Goal: Transaction & Acquisition: Purchase product/service

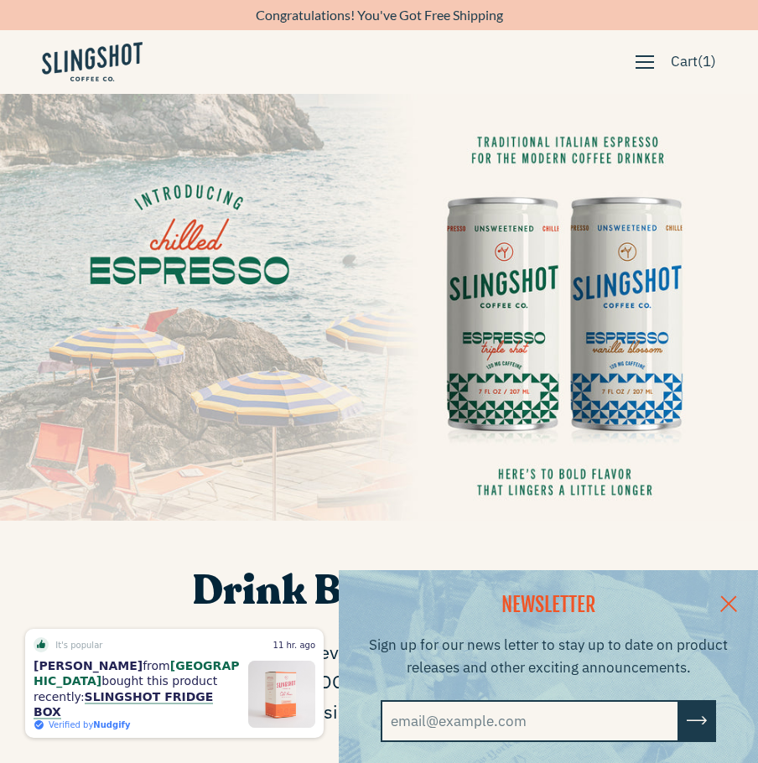
click at [651, 65] on button "button" at bounding box center [644, 62] width 35 height 29
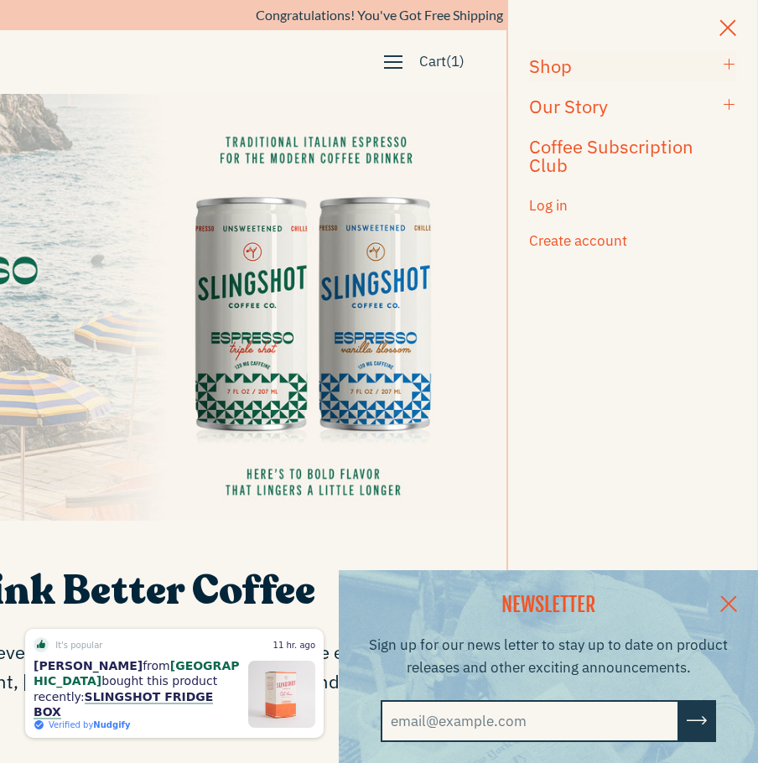
click at [604, 69] on h3 "Shop" at bounding box center [622, 66] width 186 height 18
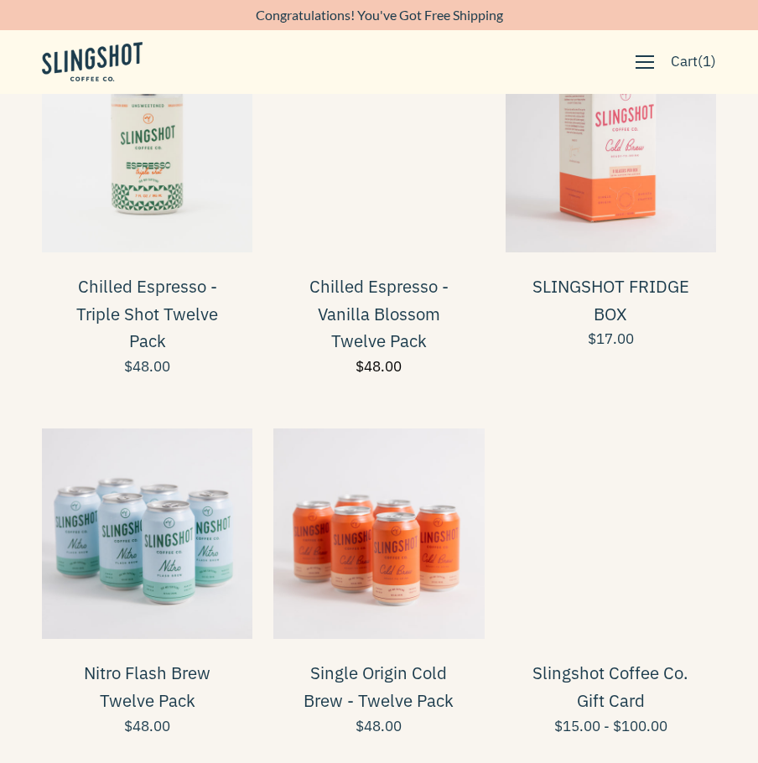
scroll to position [563, 0]
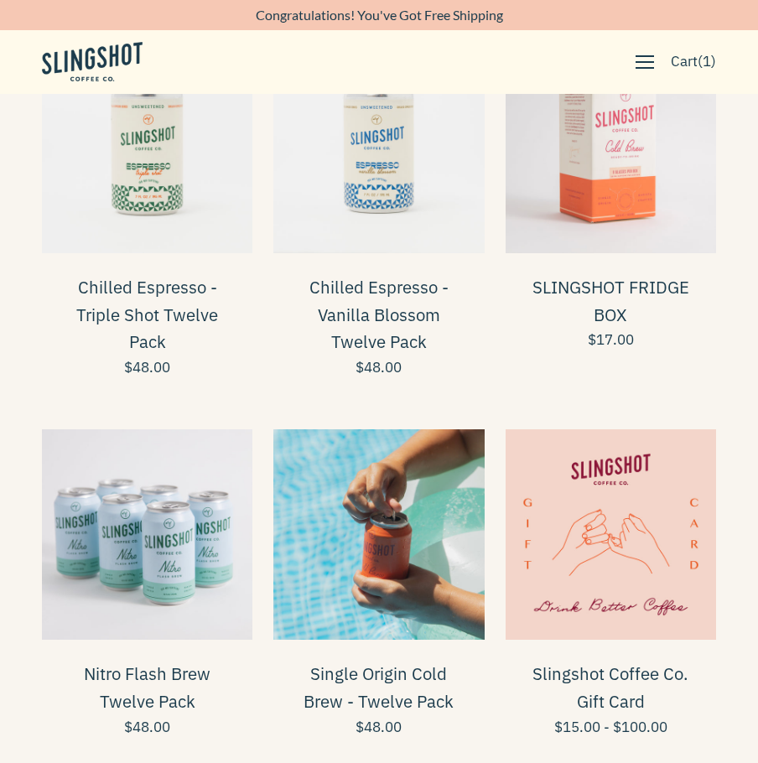
click at [355, 544] on span at bounding box center [378, 534] width 210 height 210
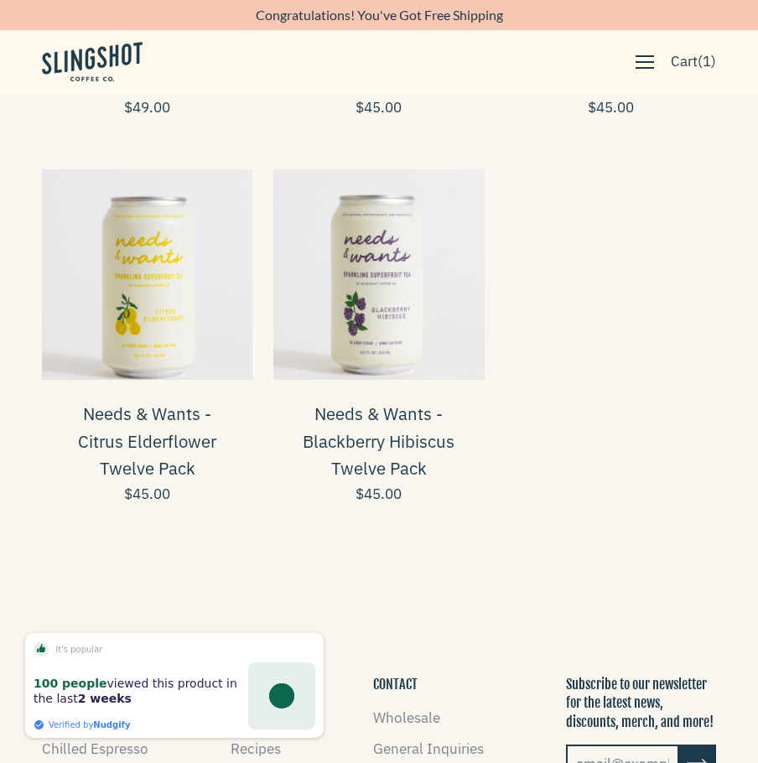
scroll to position [0, 0]
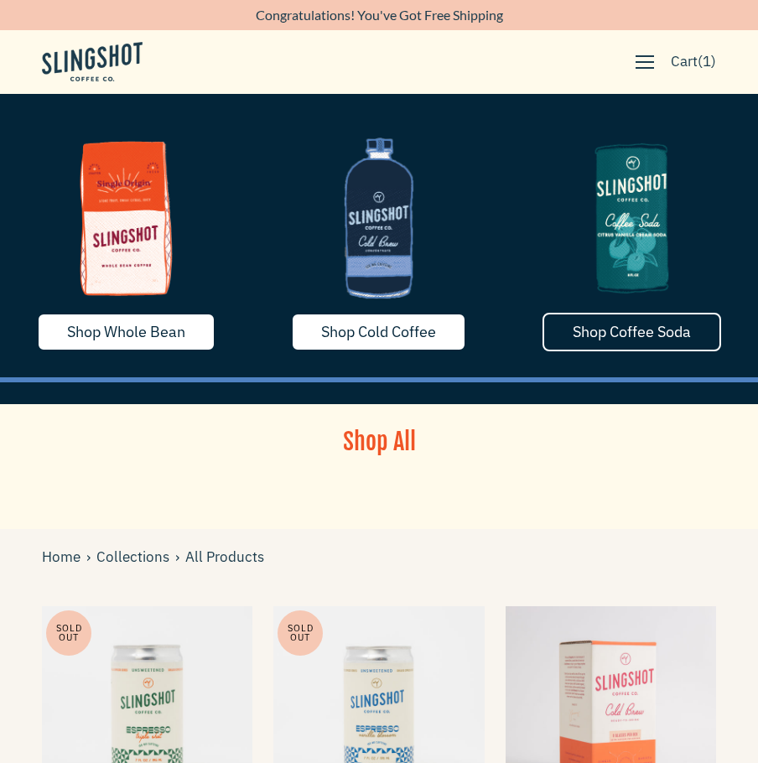
click at [625, 338] on span "Shop Coffee Soda" at bounding box center [632, 331] width 118 height 19
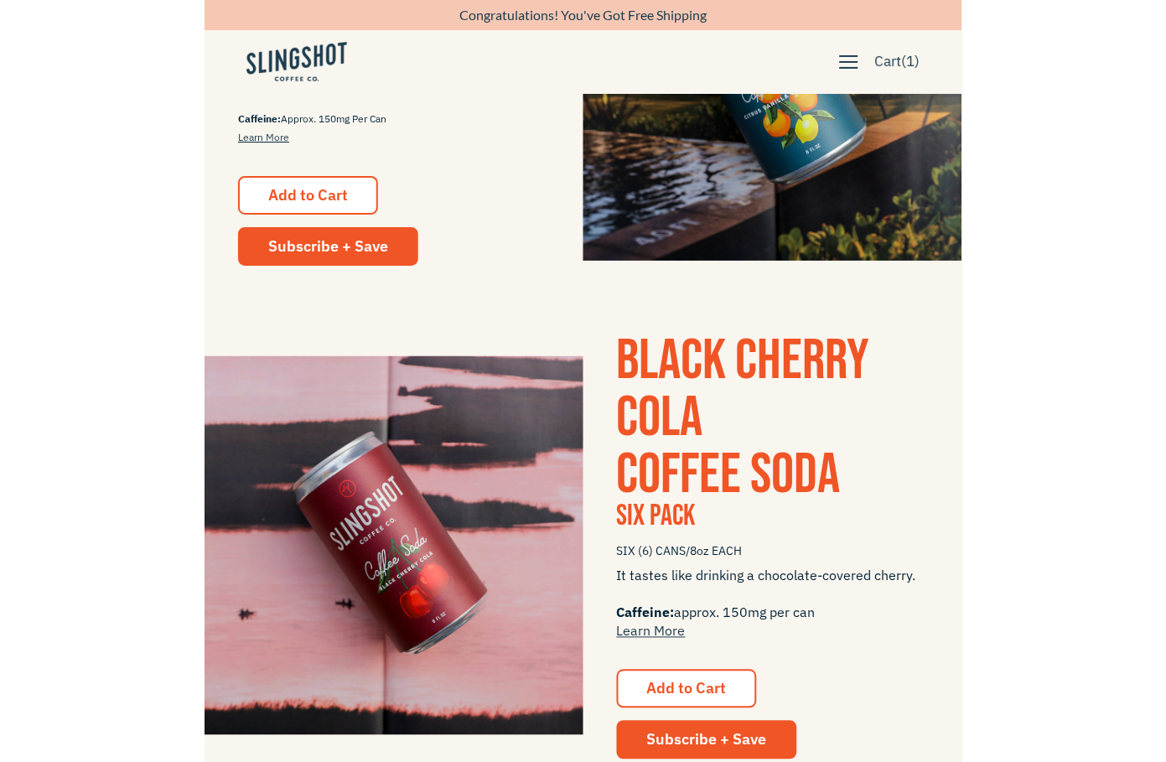
scroll to position [594, 0]
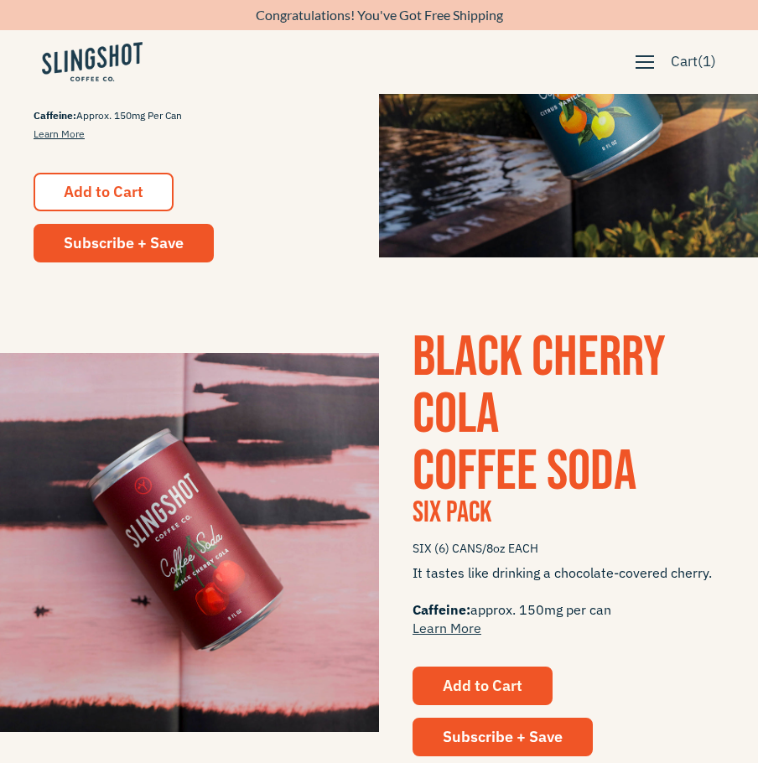
click at [476, 676] on span "Add to Cart" at bounding box center [483, 685] width 80 height 19
click at [709, 65] on span "1" at bounding box center [707, 61] width 8 height 18
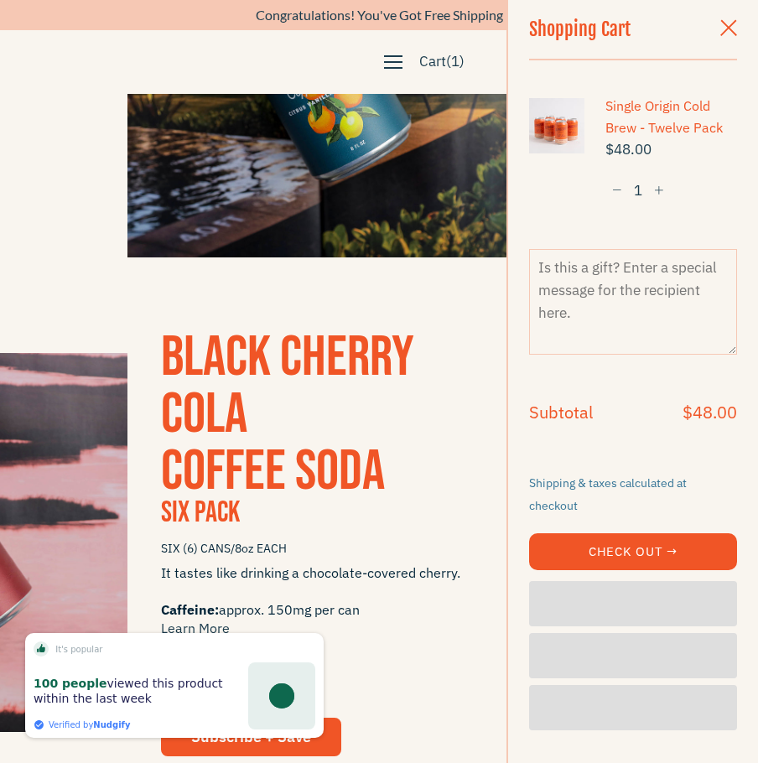
click at [621, 197] on button "−" at bounding box center [616, 190] width 23 height 31
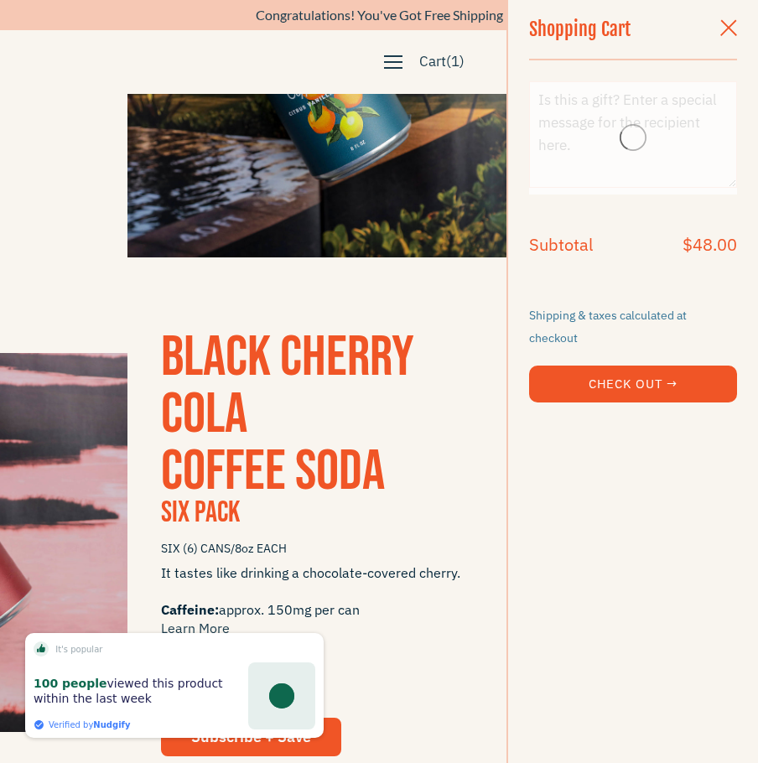
click at [728, 22] on span "button" at bounding box center [728, 29] width 17 height 18
